Goal: Check status: Check status

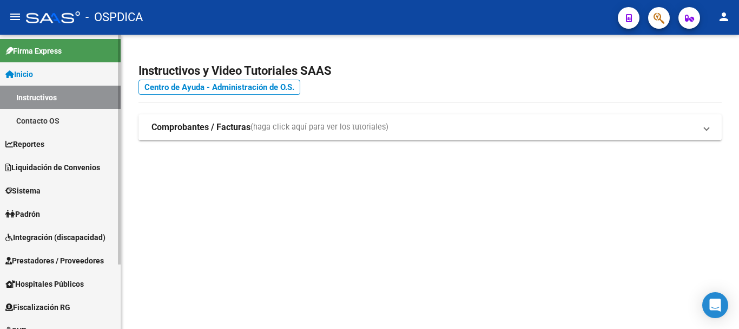
scroll to position [83, 0]
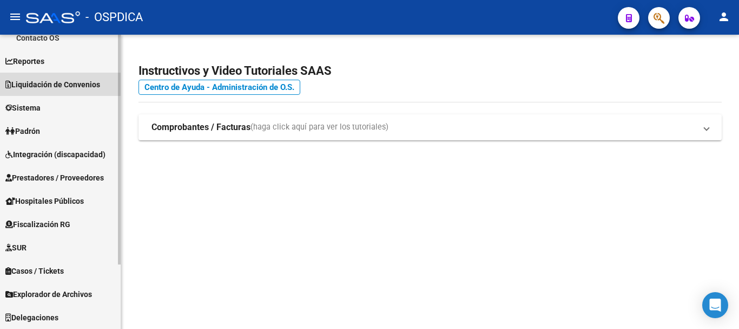
click at [55, 81] on span "Liquidación de Convenios" at bounding box center [52, 84] width 95 height 12
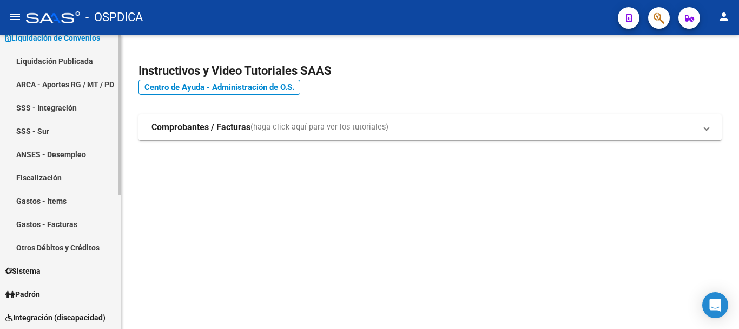
click at [71, 53] on link "Liquidación Publicada" at bounding box center [60, 60] width 121 height 23
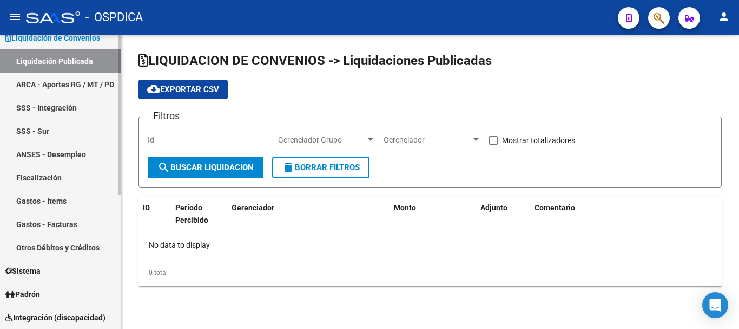
checkbox input "true"
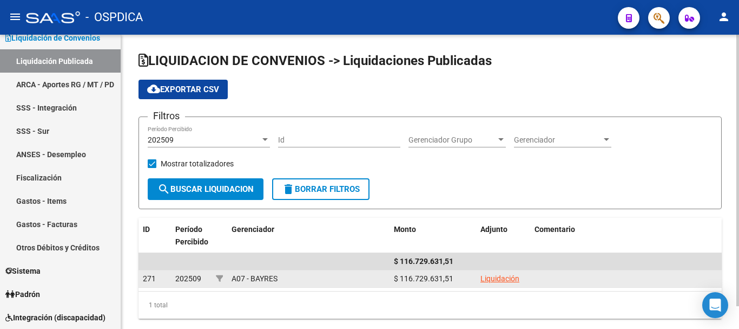
click at [486, 277] on link "Liquidación" at bounding box center [500, 278] width 39 height 9
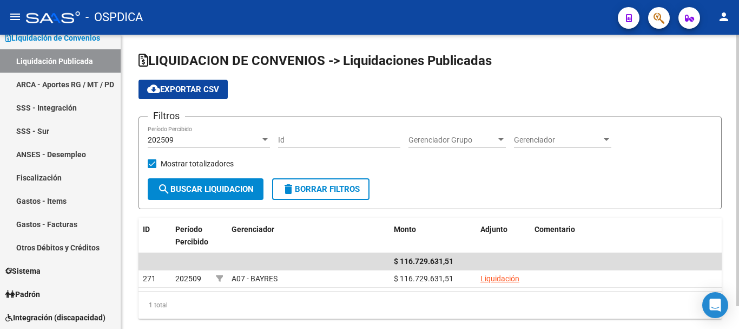
click at [265, 134] on div "202509 Período Percibido" at bounding box center [209, 137] width 122 height 22
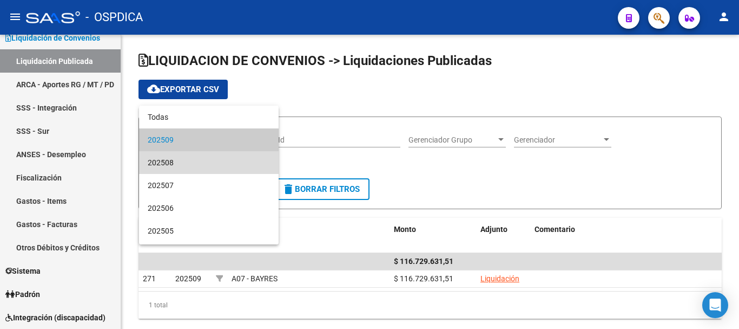
click at [218, 167] on span "202508" at bounding box center [209, 162] width 122 height 23
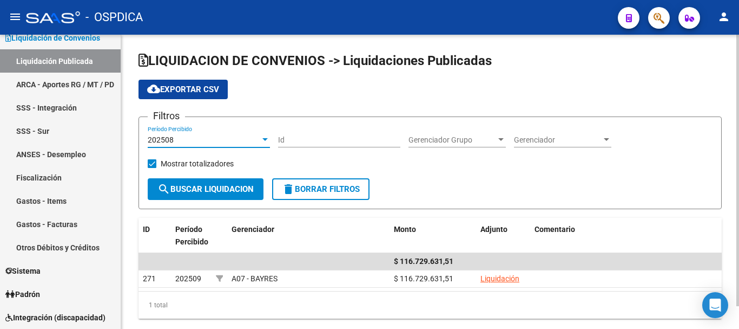
click at [212, 182] on button "search Buscar Liquidacion" at bounding box center [206, 189] width 116 height 22
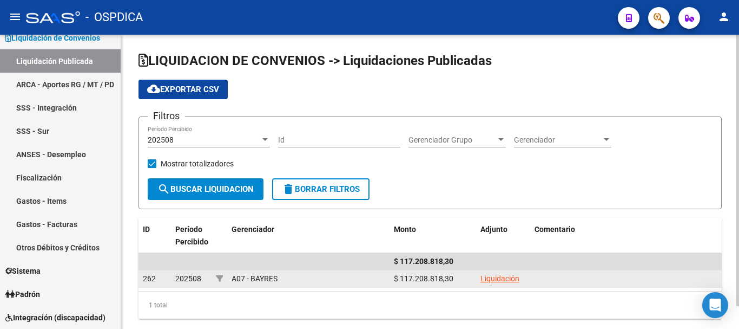
click at [504, 283] on div "Liquidación" at bounding box center [503, 278] width 45 height 12
click at [504, 280] on link "Liquidación" at bounding box center [500, 278] width 39 height 9
